Goal: Register for event/course

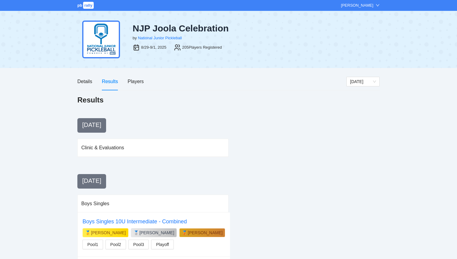
click at [82, 4] on span "pb" at bounding box center [79, 5] width 5 height 5
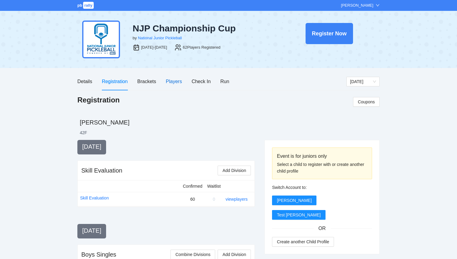
click at [175, 84] on div "Players" at bounding box center [174, 82] width 16 height 8
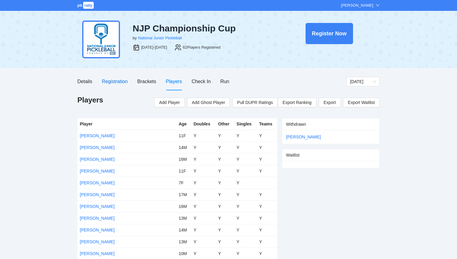
click at [116, 84] on div "Registration" at bounding box center [115, 82] width 26 height 8
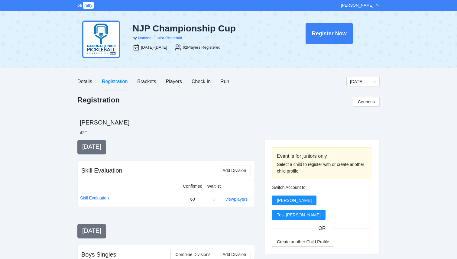
click at [81, 8] on div "pb rally" at bounding box center [85, 5] width 17 height 6
click at [82, 6] on link "pb rally" at bounding box center [85, 5] width 17 height 5
click at [167, 78] on div "Players" at bounding box center [174, 82] width 16 height 8
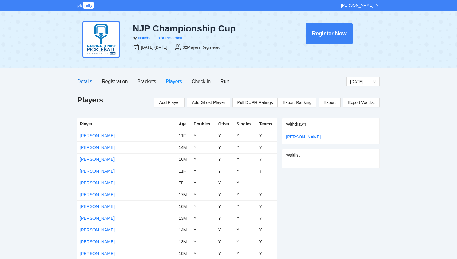
click at [88, 83] on div "Details" at bounding box center [84, 82] width 15 height 8
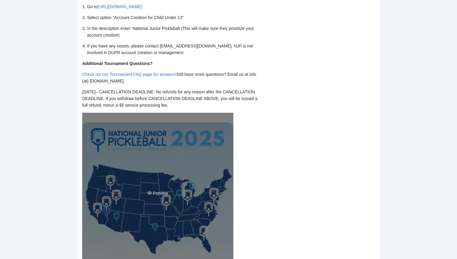
scroll to position [773, 0]
